Goal: Task Accomplishment & Management: Complete application form

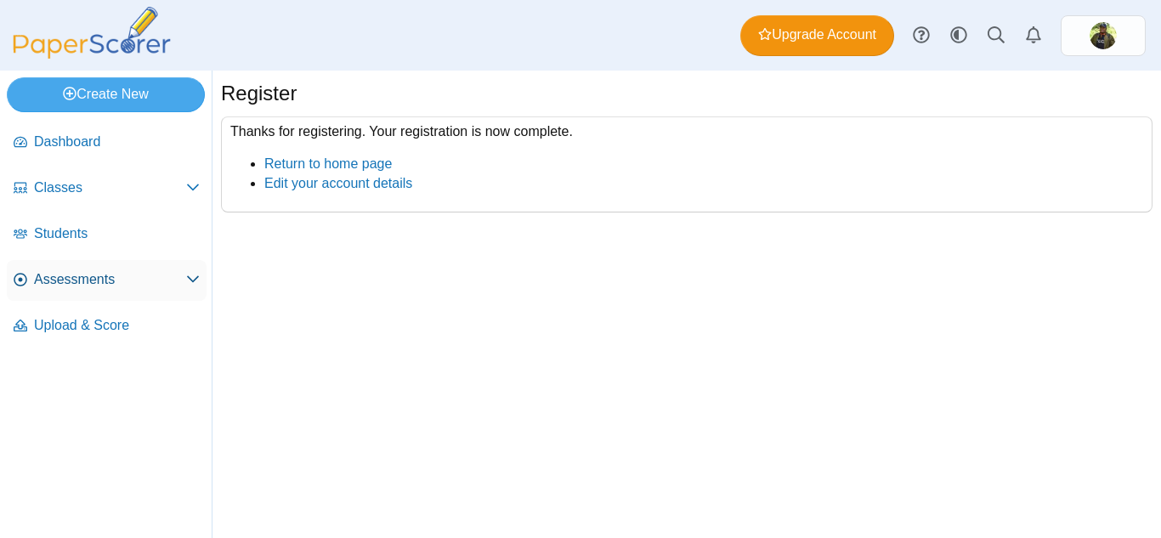
click at [63, 284] on span "Assessments" at bounding box center [110, 279] width 152 height 19
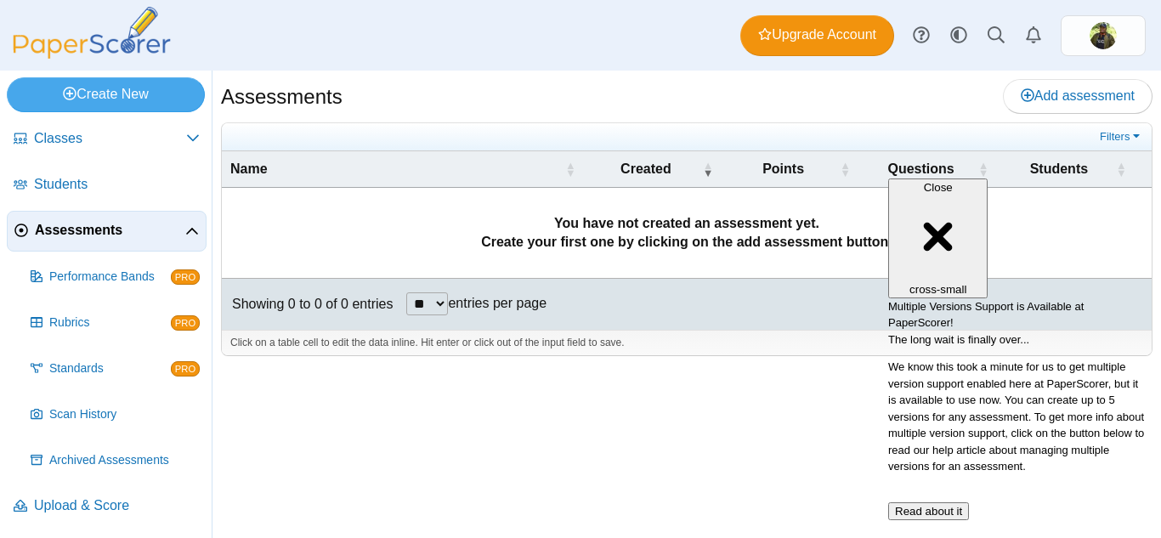
click at [690, 441] on div "Assessments Add assessment **" at bounding box center [687, 305] width 949 height 468
click at [953, 181] on span "Close" at bounding box center [938, 187] width 29 height 13
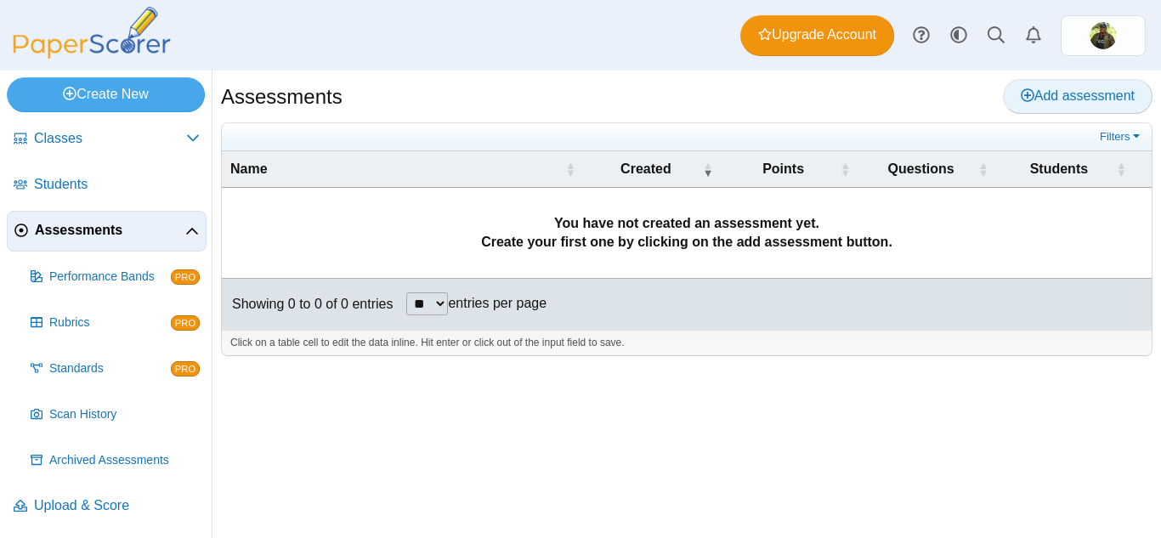
click at [1066, 91] on span "Add assessment" at bounding box center [1078, 95] width 114 height 14
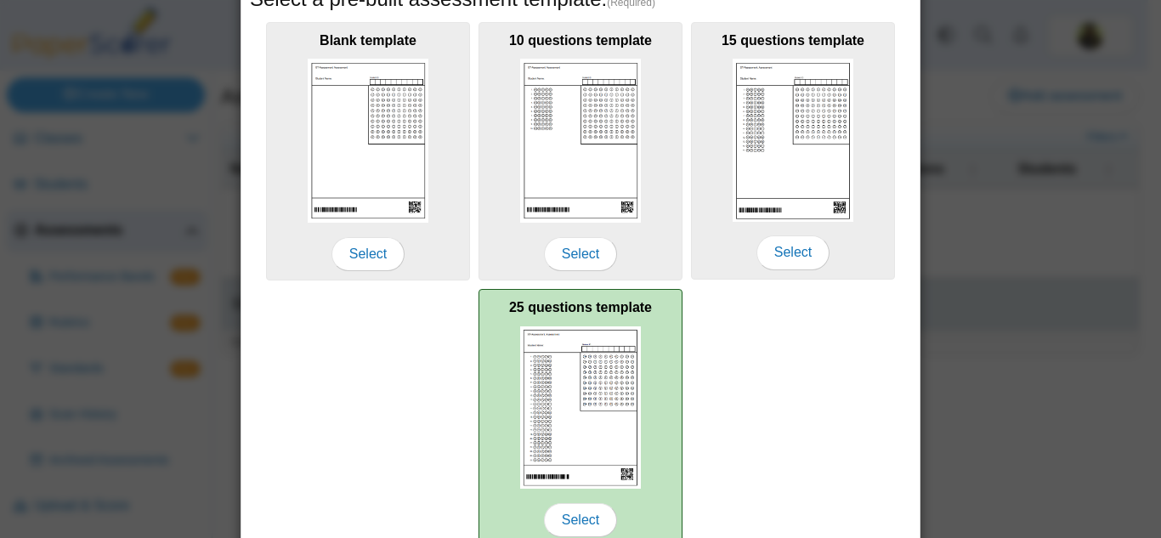
scroll to position [138, 0]
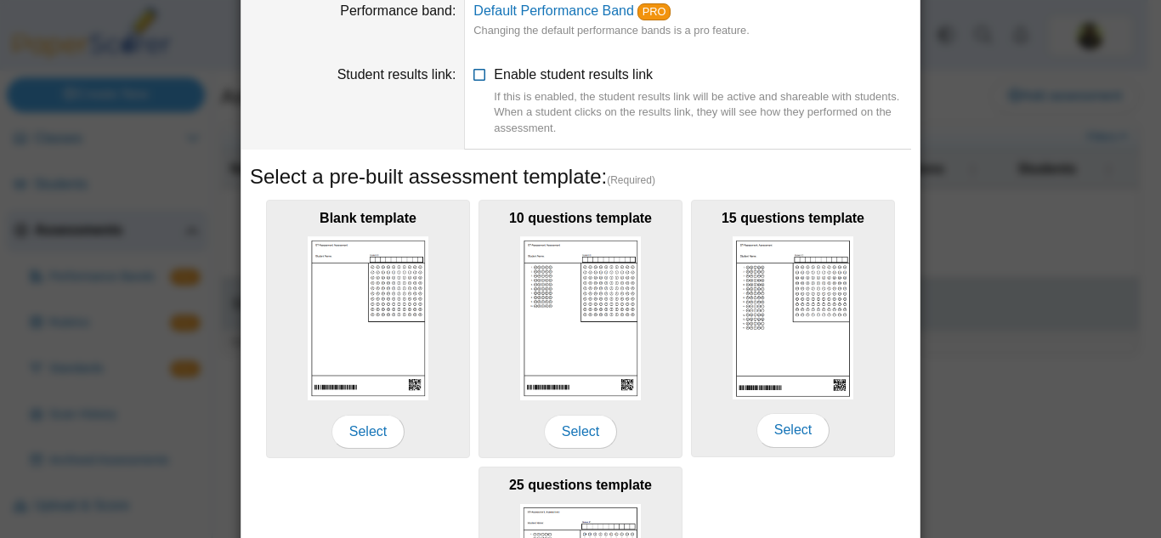
click at [578, 93] on div "If this is enabled, the student results link will be active and shareable with …" at bounding box center [702, 112] width 417 height 47
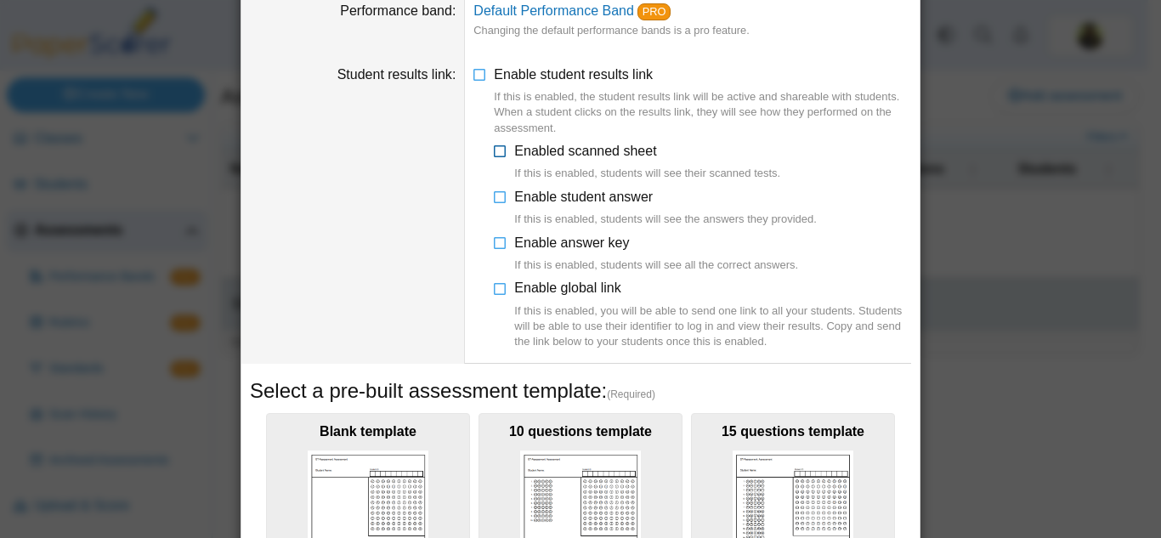
click at [494, 154] on icon at bounding box center [501, 148] width 14 height 12
click at [497, 290] on icon at bounding box center [501, 285] width 14 height 12
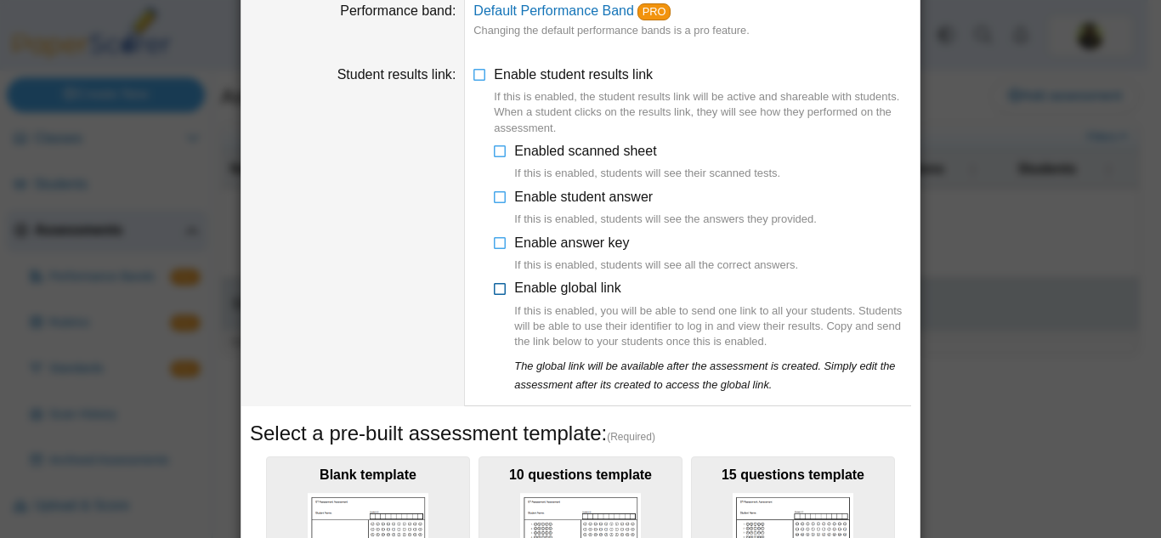
scroll to position [308, 0]
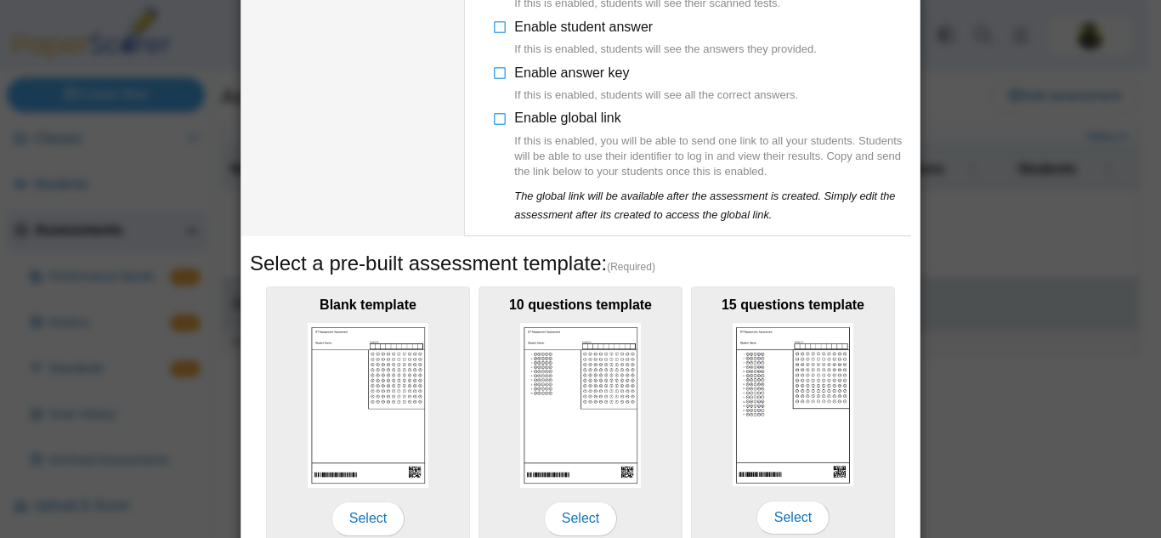
click at [506, 125] on li "Enable global link If this is enabled, you will be able to send one link to all…" at bounding box center [702, 166] width 417 height 115
click at [494, 121] on icon at bounding box center [501, 115] width 14 height 12
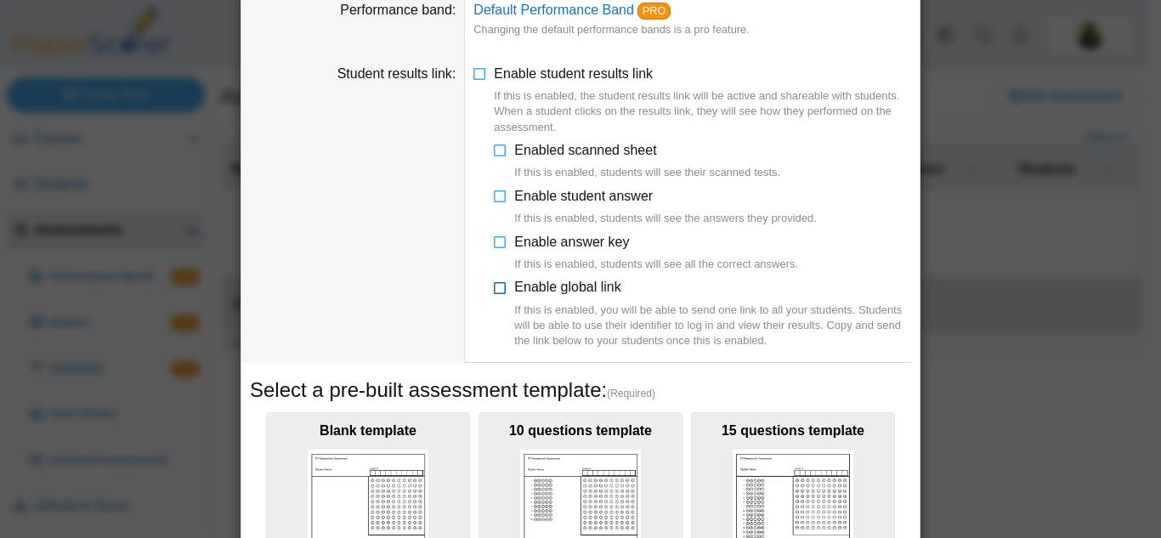
scroll to position [138, 0]
click at [499, 150] on icon at bounding box center [501, 148] width 14 height 12
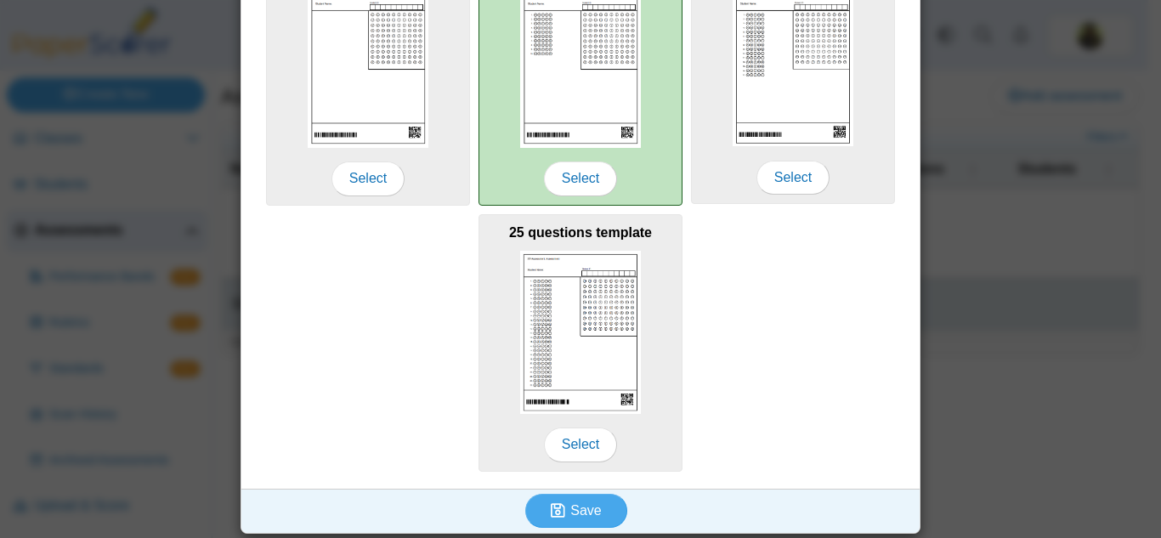
scroll to position [607, 0]
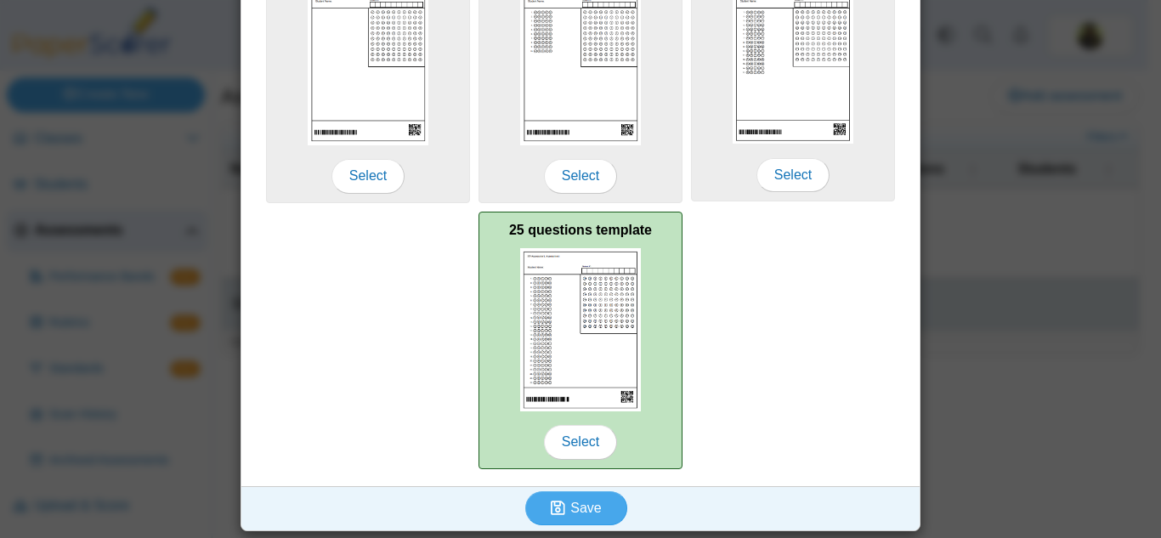
click at [581, 335] on img at bounding box center [580, 329] width 121 height 163
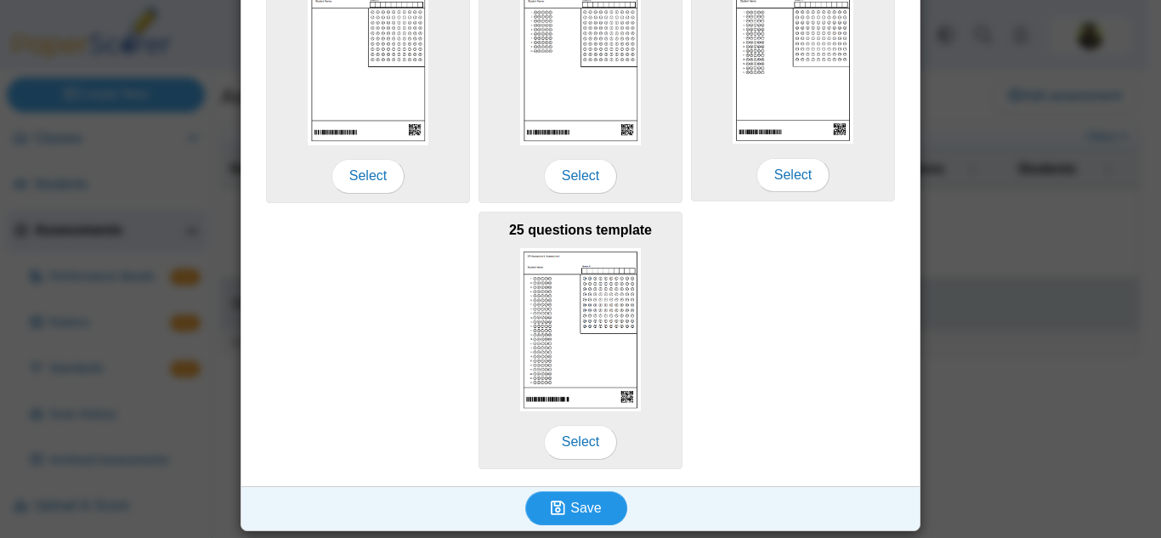
click at [592, 505] on span "Save" at bounding box center [585, 508] width 31 height 14
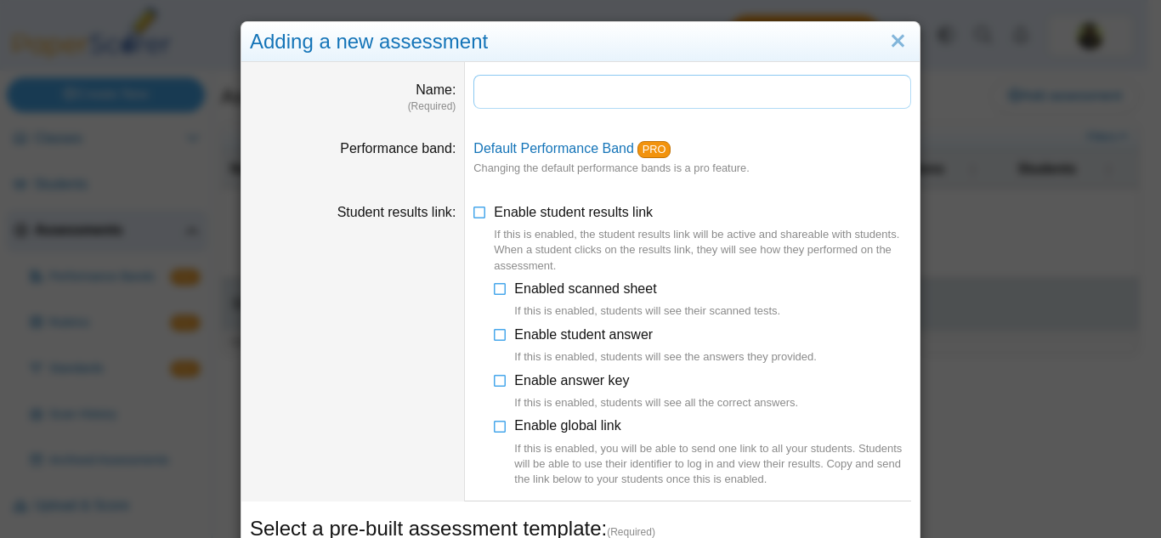
click at [502, 81] on input "Name" at bounding box center [692, 92] width 438 height 34
drag, startPoint x: 502, startPoint y: 82, endPoint x: 608, endPoint y: 88, distance: 106.5
click at [608, 88] on input "**********" at bounding box center [692, 92] width 438 height 34
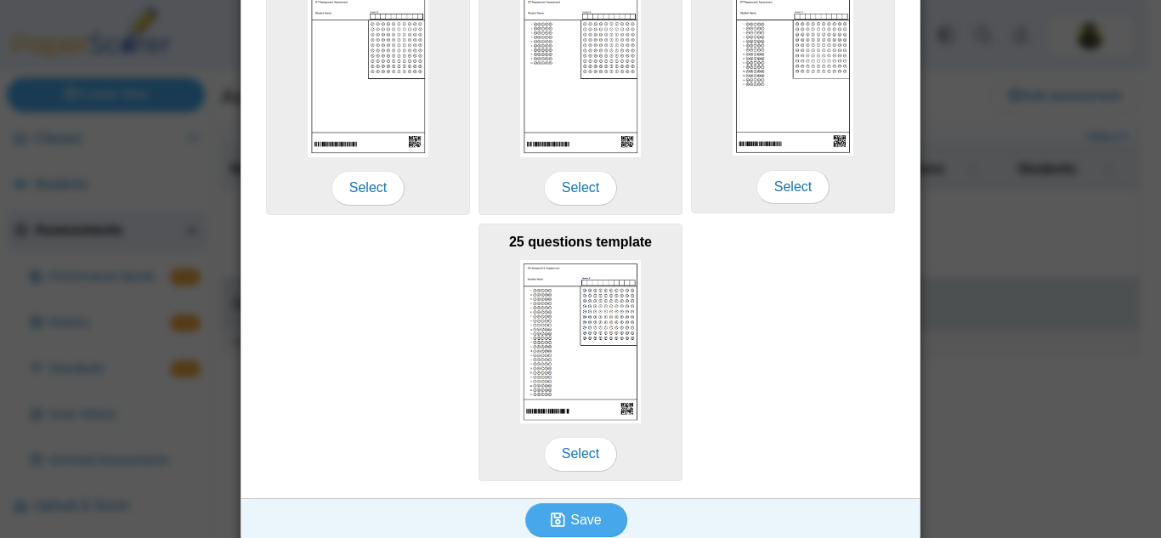
scroll to position [607, 0]
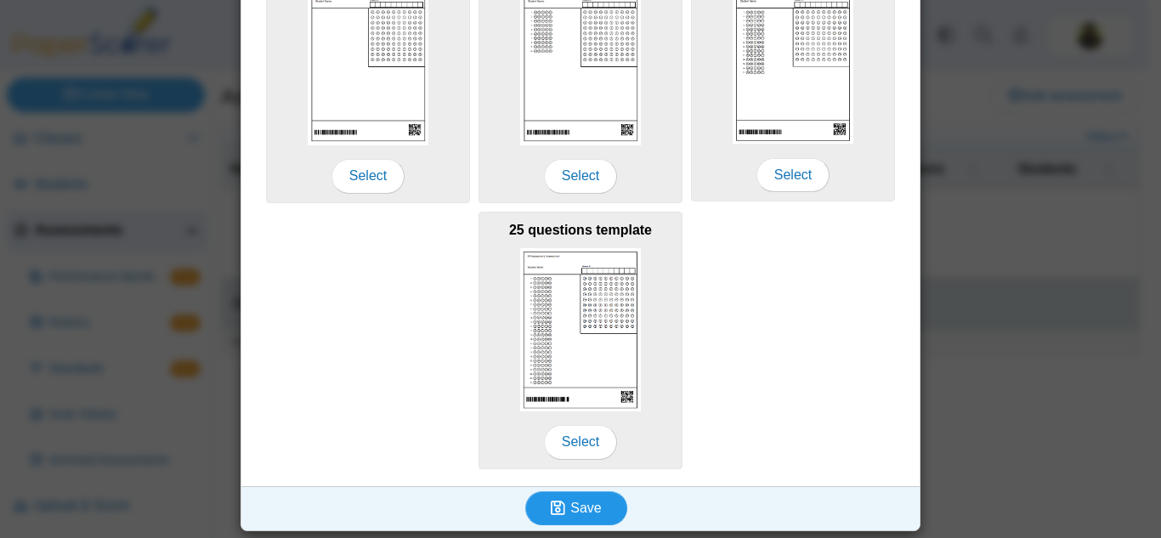
type input "**********"
click at [575, 505] on span "Save" at bounding box center [585, 508] width 31 height 14
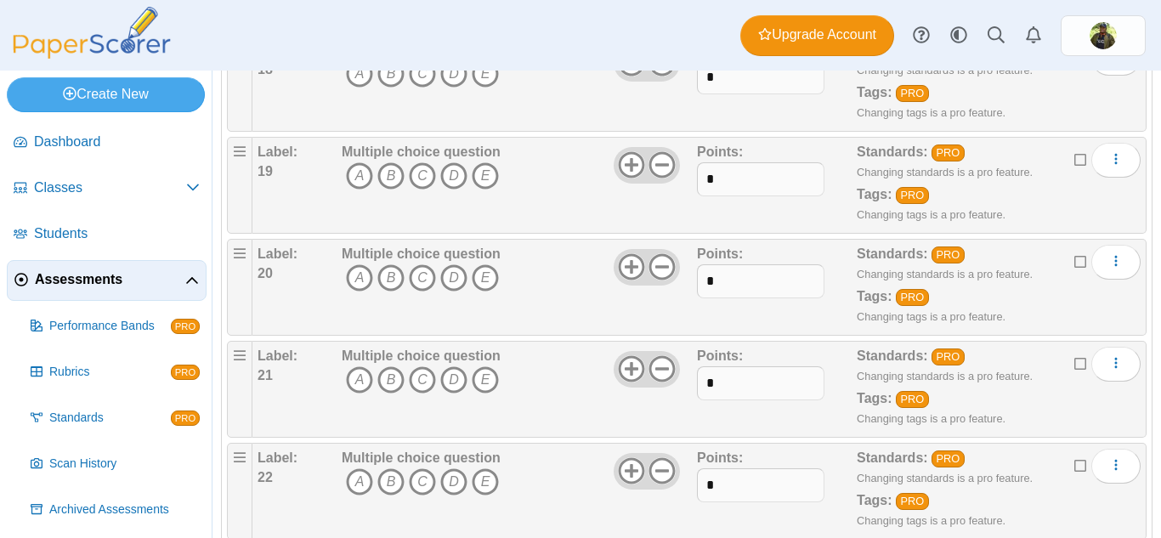
scroll to position [2387, 0]
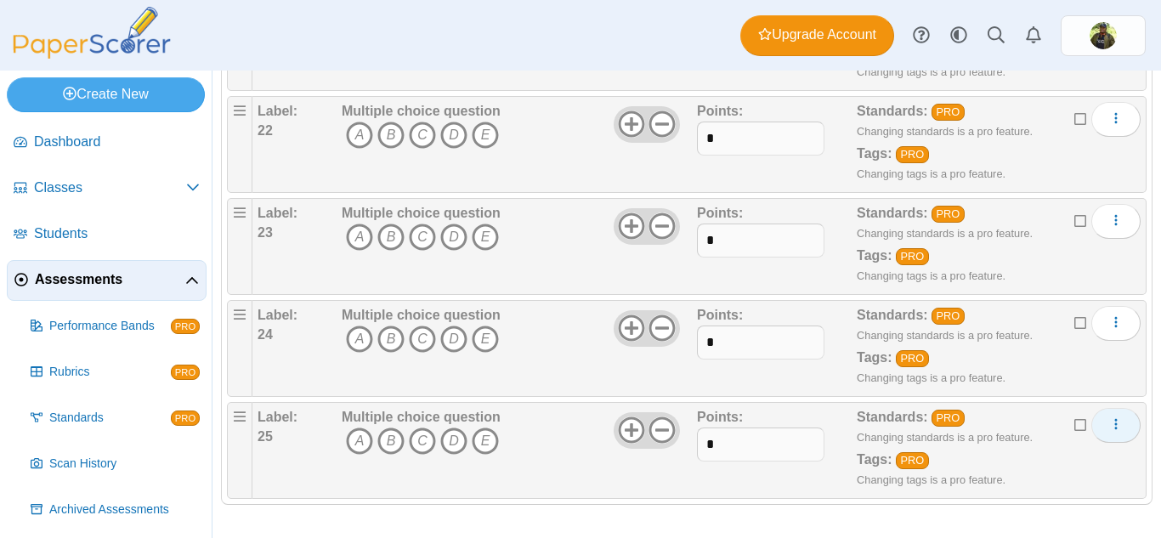
click at [1105, 434] on button "More options" at bounding box center [1115, 425] width 49 height 34
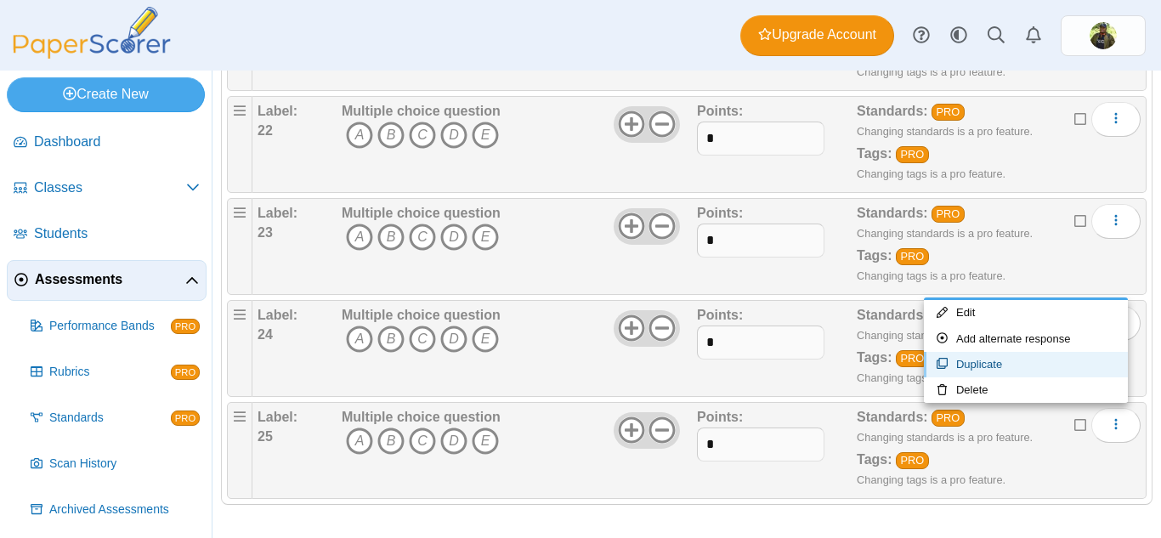
click at [1013, 360] on link "Duplicate" at bounding box center [1026, 365] width 204 height 26
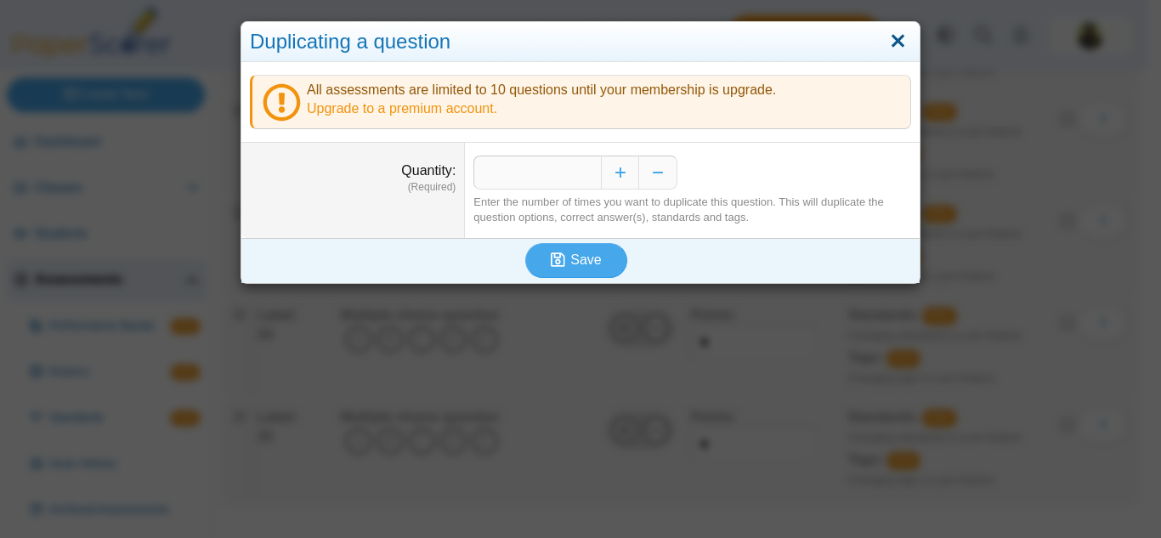
click at [888, 39] on link "Close" at bounding box center [898, 41] width 26 height 29
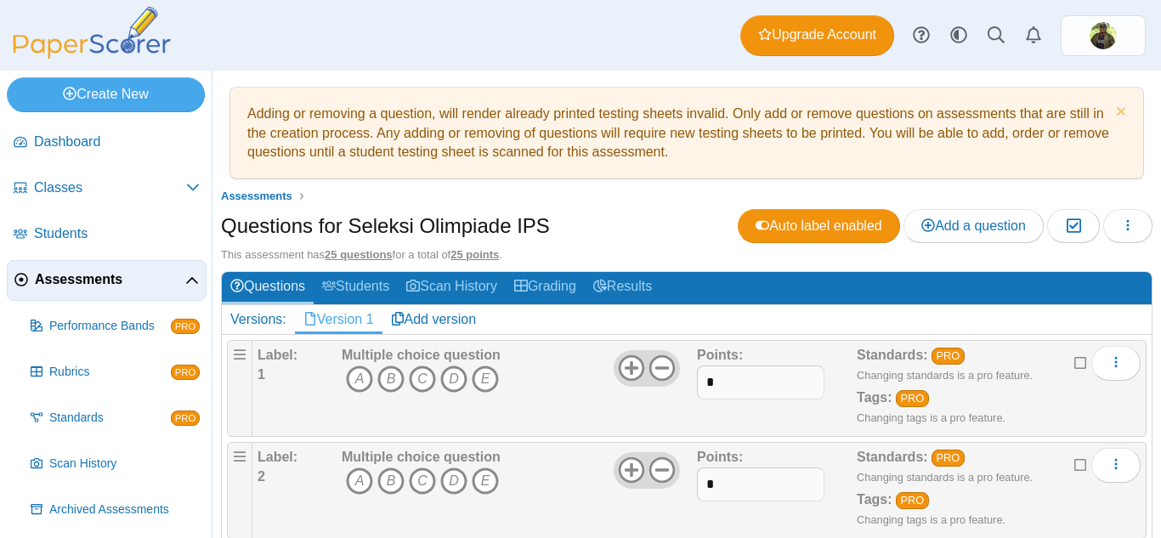
scroll to position [0, 0]
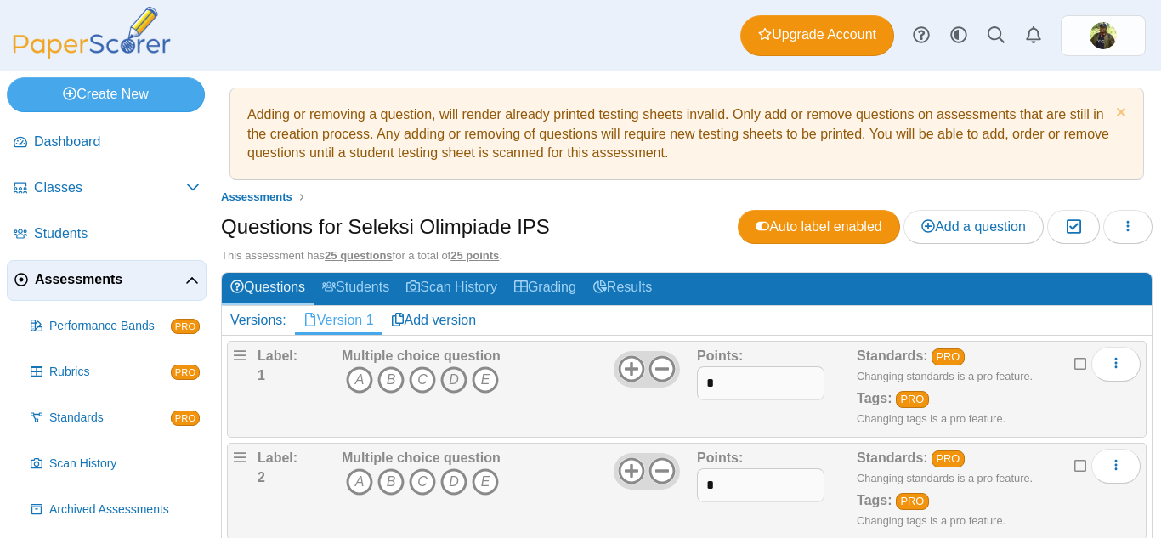
click at [457, 372] on icon "D" at bounding box center [453, 379] width 27 height 27
